Goal: Entertainment & Leisure: Consume media (video, audio)

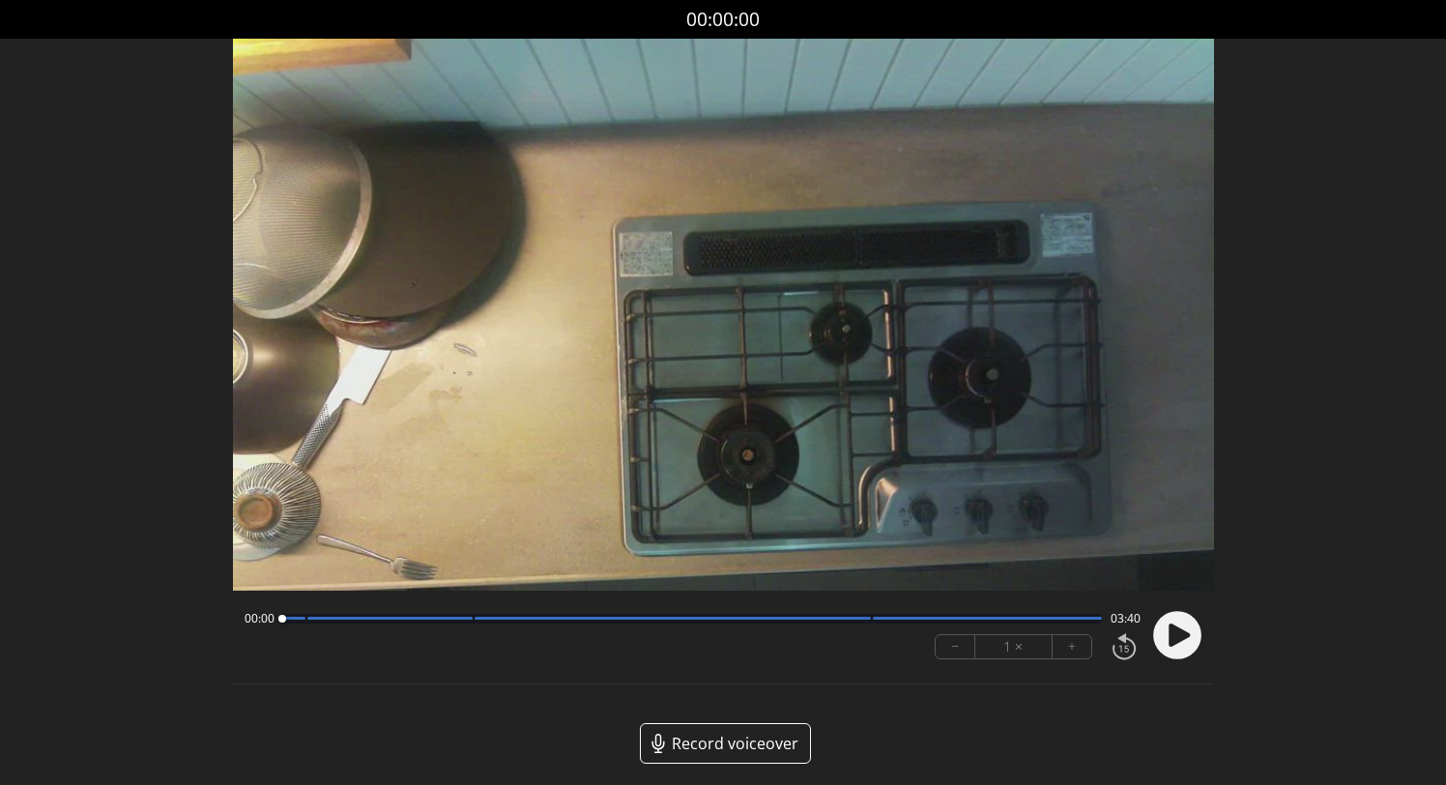
click at [1180, 635] on icon at bounding box center [1178, 634] width 21 height 23
click at [1070, 640] on button "+" at bounding box center [1071, 646] width 39 height 23
click at [1075, 651] on button "+" at bounding box center [1071, 646] width 39 height 23
click at [1155, 633] on circle at bounding box center [1177, 635] width 48 height 48
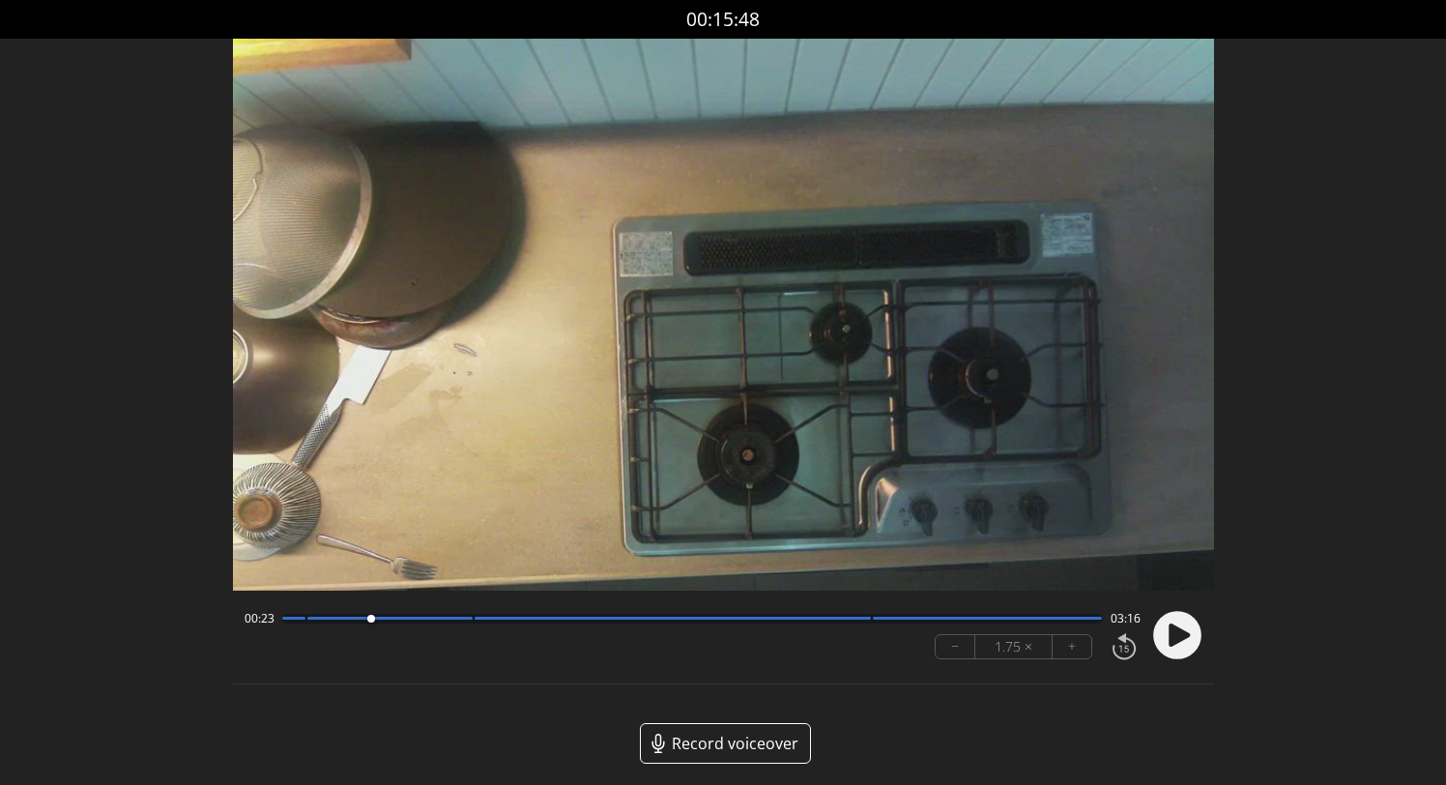
click at [1164, 642] on circle at bounding box center [1177, 635] width 48 height 48
click at [1076, 652] on button "+" at bounding box center [1071, 646] width 39 height 23
click at [949, 648] on button "−" at bounding box center [955, 646] width 40 height 23
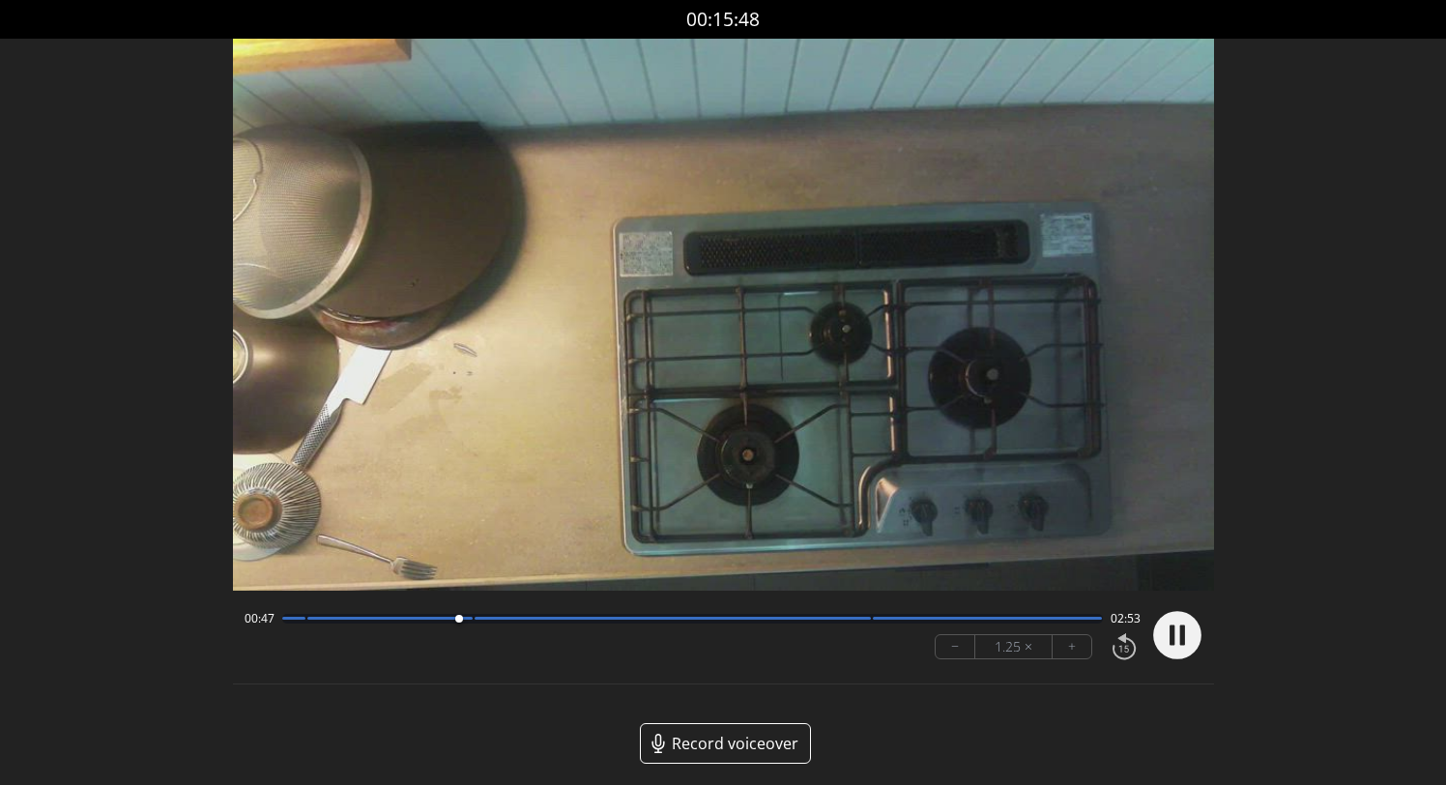
click at [948, 650] on button "−" at bounding box center [955, 646] width 40 height 23
click at [1078, 640] on button "+" at bounding box center [1071, 646] width 39 height 23
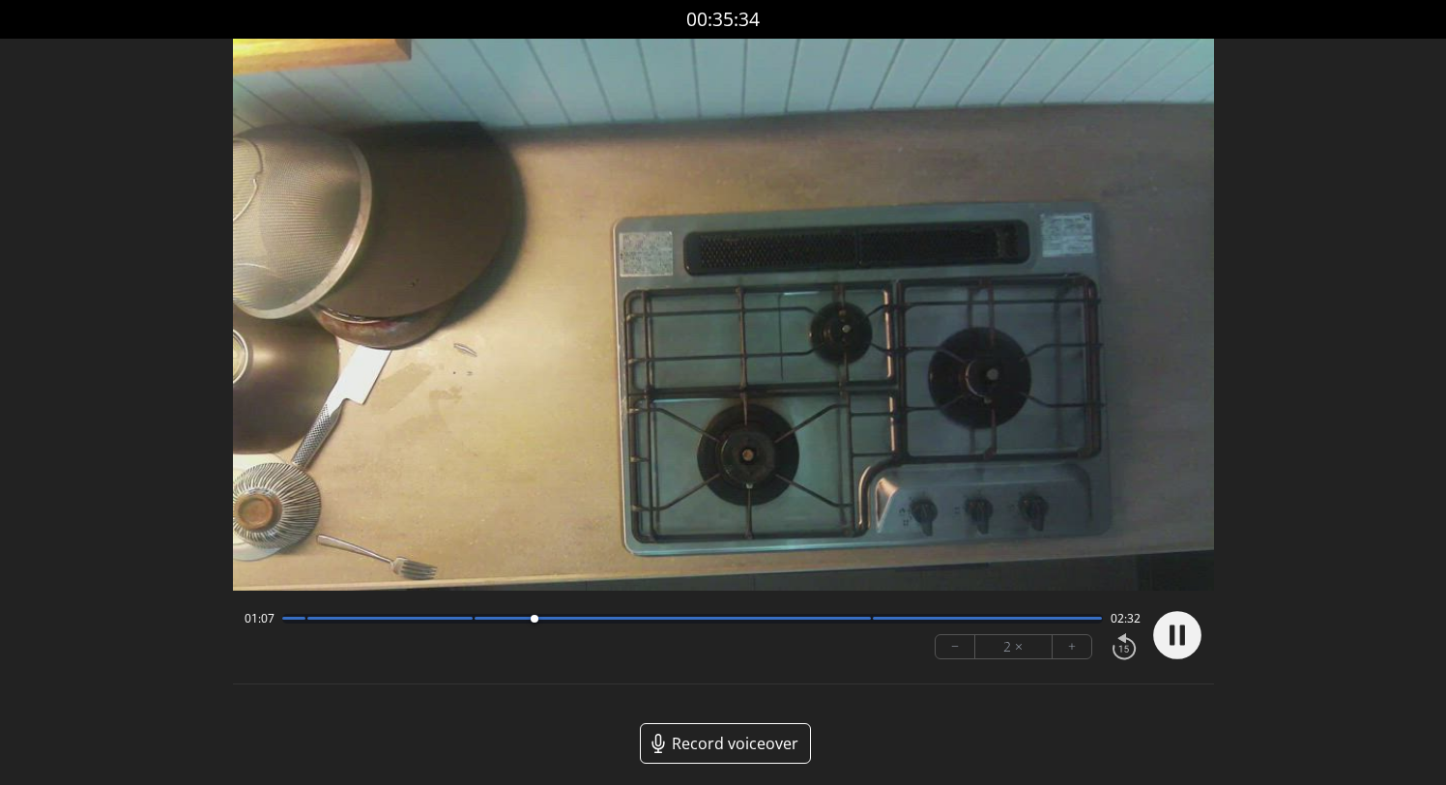
click at [819, 619] on div at bounding box center [671, 618] width 395 height 3
click at [943, 647] on button "−" at bounding box center [955, 646] width 40 height 23
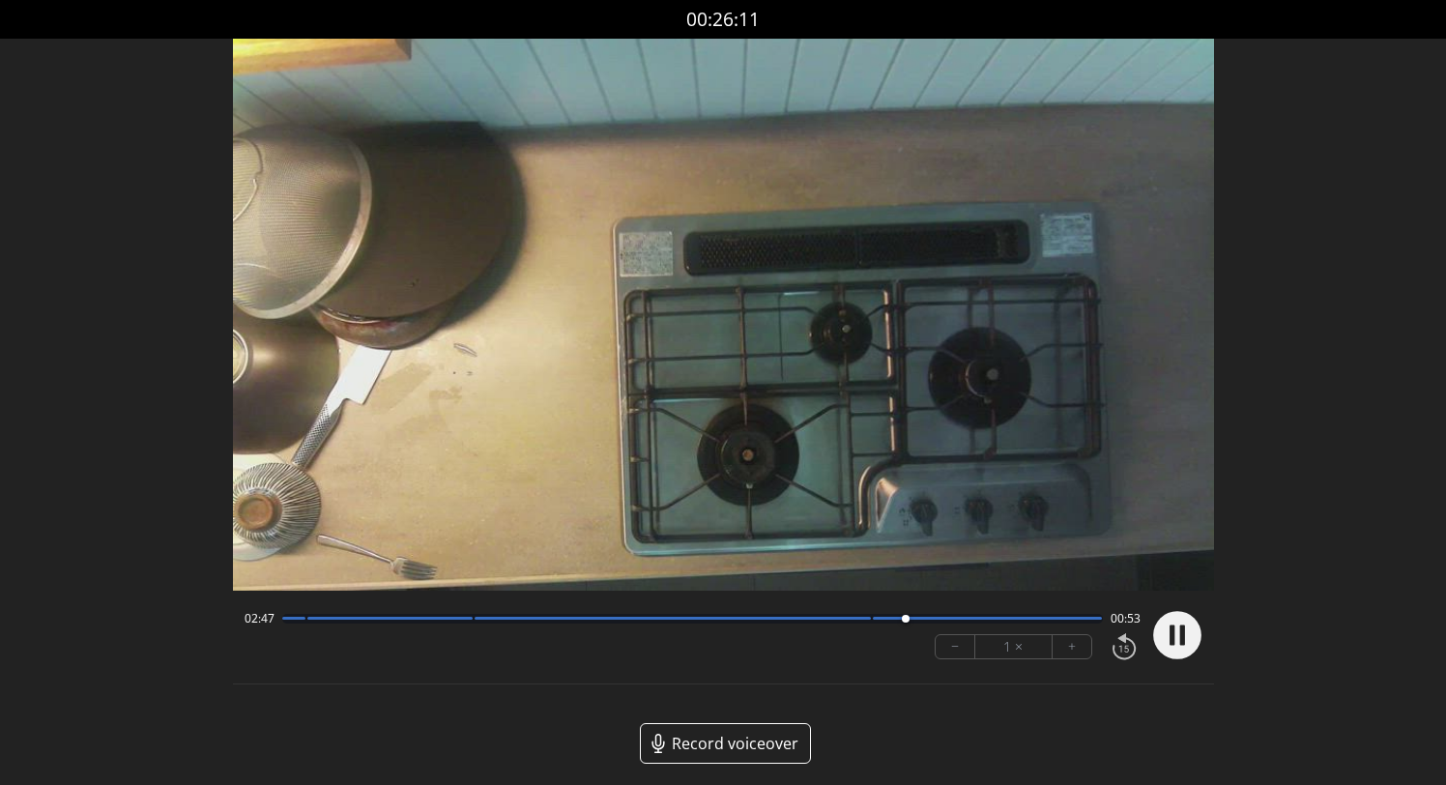
click at [1182, 636] on icon at bounding box center [1181, 634] width 5 height 20
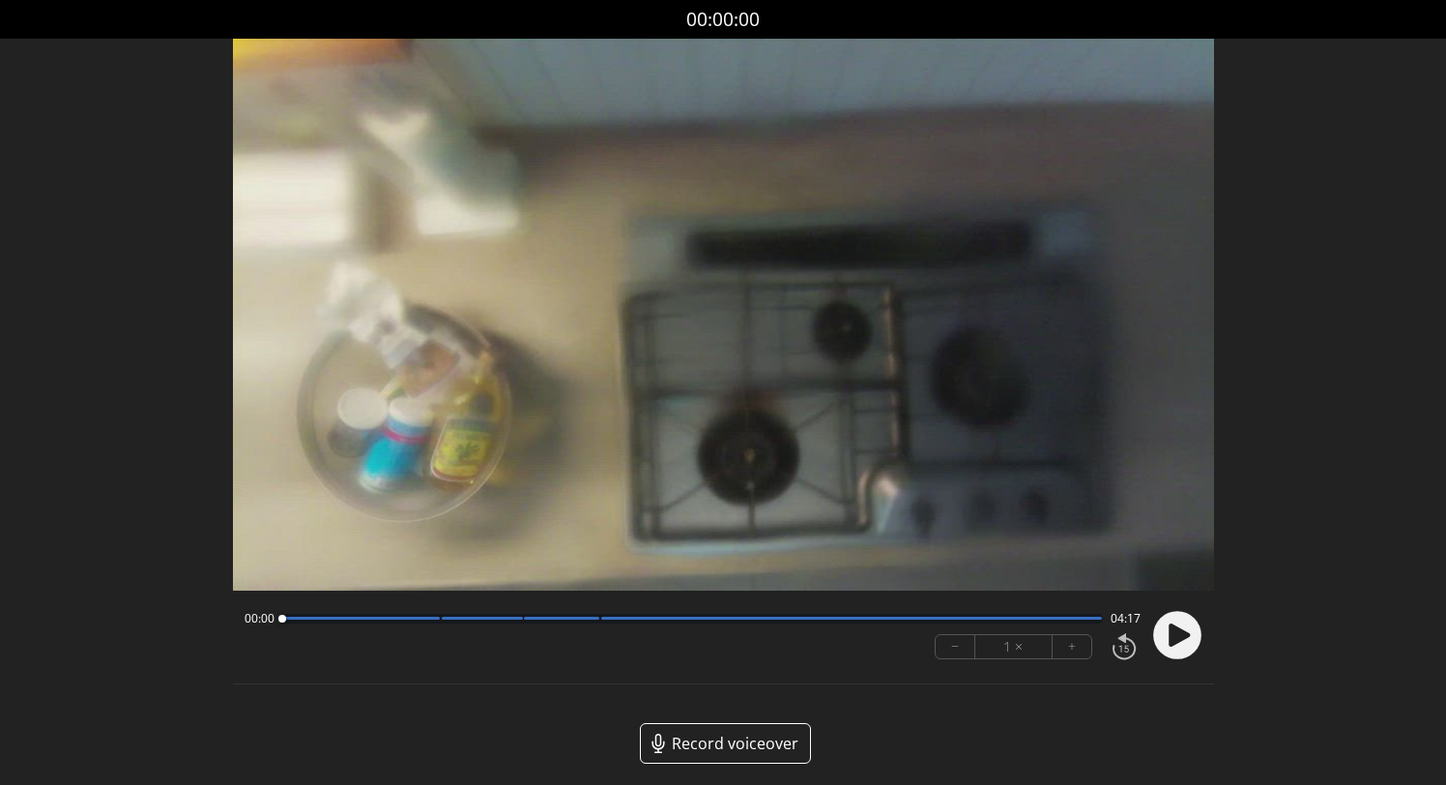
click at [1179, 622] on circle at bounding box center [1177, 635] width 48 height 48
click at [406, 615] on div at bounding box center [692, 619] width 820 height 10
click at [1185, 639] on circle at bounding box center [1177, 635] width 48 height 48
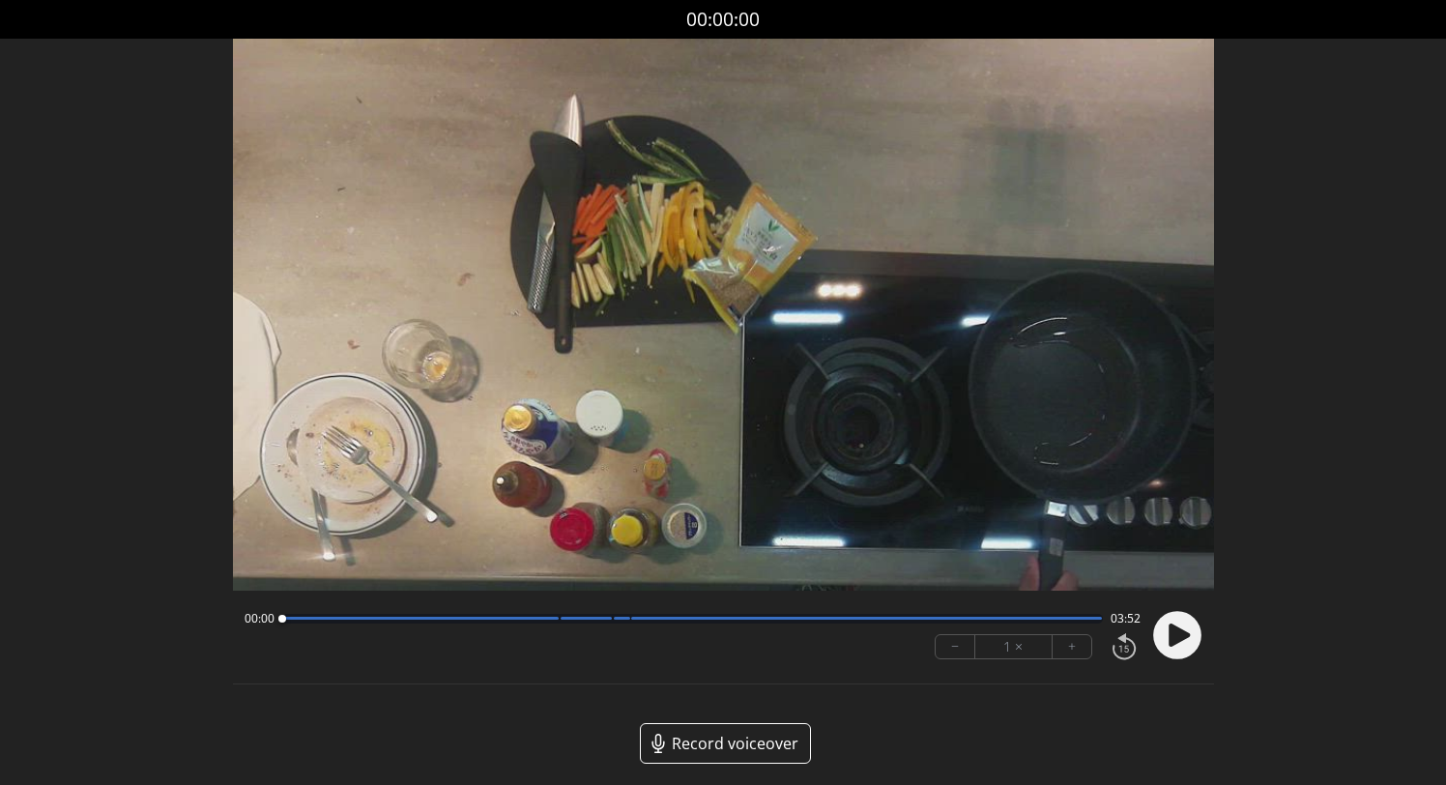
click at [1192, 641] on circle at bounding box center [1177, 635] width 48 height 48
click at [1170, 633] on icon at bounding box center [1171, 634] width 5 height 20
drag, startPoint x: 302, startPoint y: 618, endPoint x: 222, endPoint y: 618, distance: 80.2
click at [222, 618] on div "Discard Recording? You will not be able to recover this once discarded. Cancel …" at bounding box center [723, 437] width 1446 height 874
click at [1173, 638] on icon at bounding box center [1178, 634] width 21 height 23
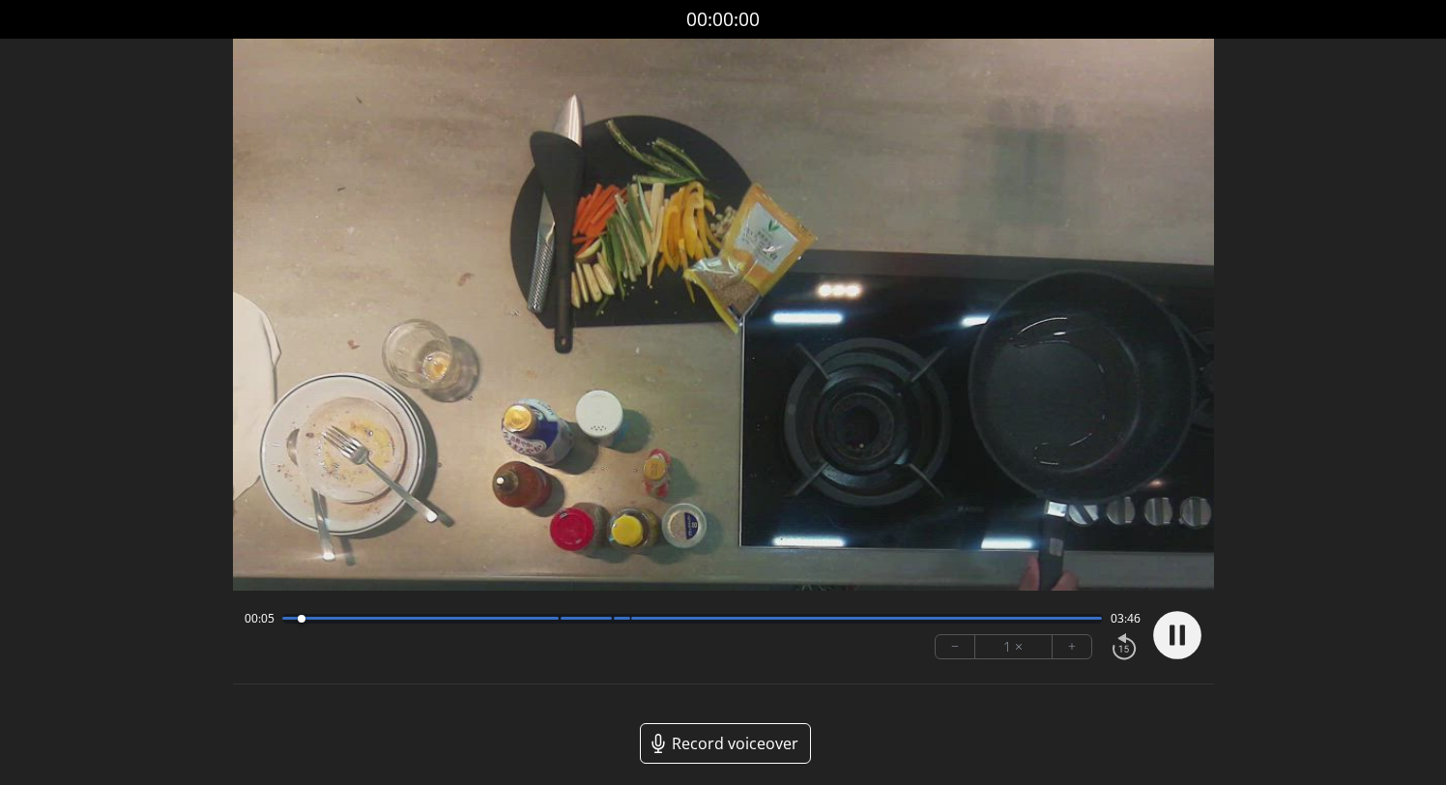
click at [1173, 638] on icon at bounding box center [1171, 634] width 5 height 20
